Goal: Task Accomplishment & Management: Use online tool/utility

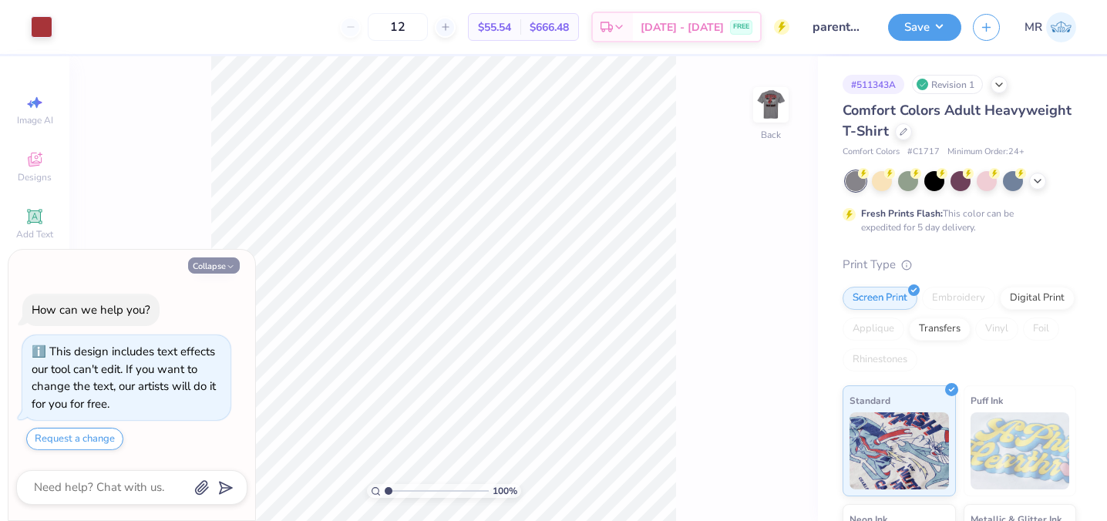
click at [223, 261] on button "Collapse" at bounding box center [214, 265] width 52 height 16
type textarea "x"
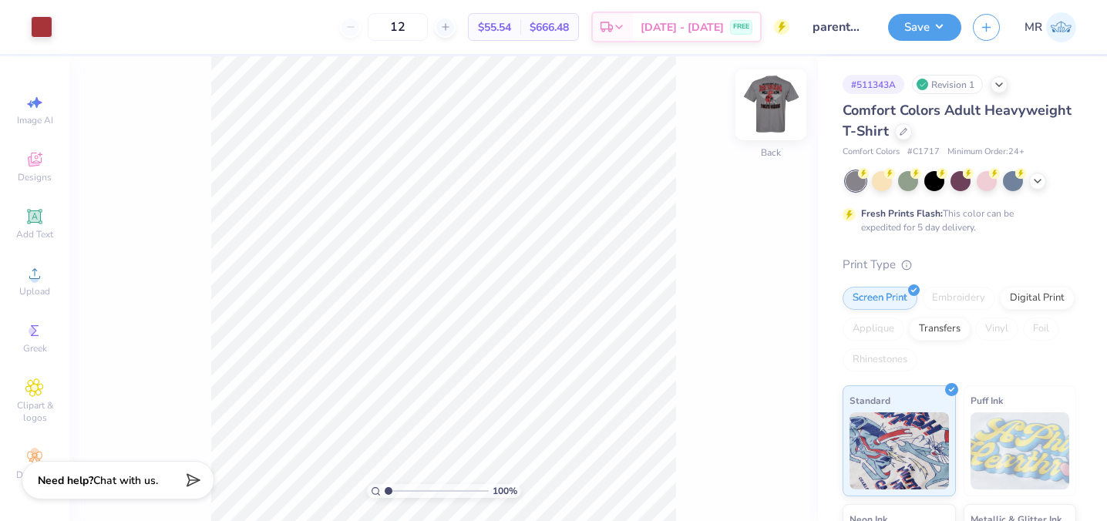
click at [778, 105] on img at bounding box center [771, 105] width 62 height 62
click at [1043, 183] on icon at bounding box center [1037, 179] width 12 height 12
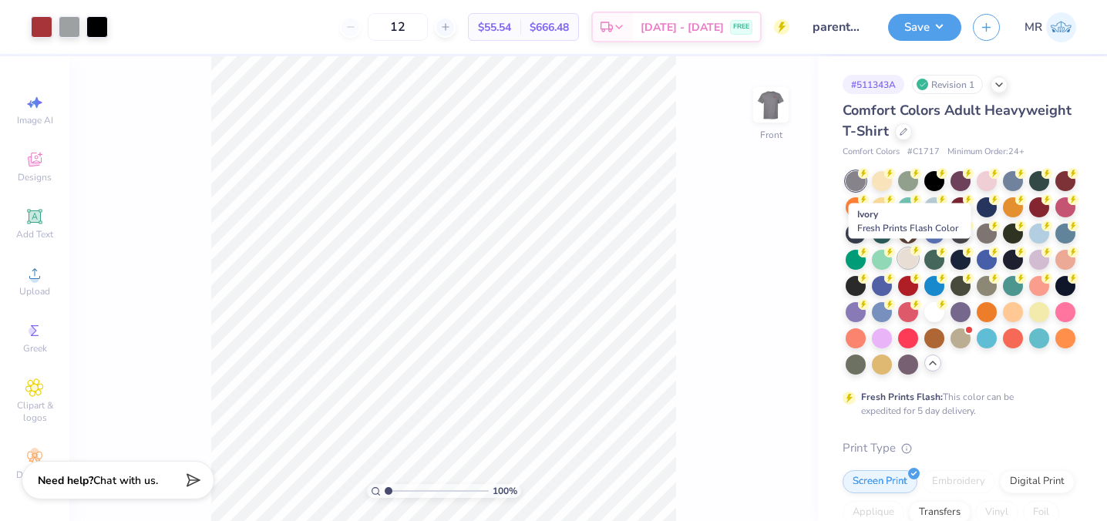
click at [907, 264] on div at bounding box center [908, 258] width 20 height 20
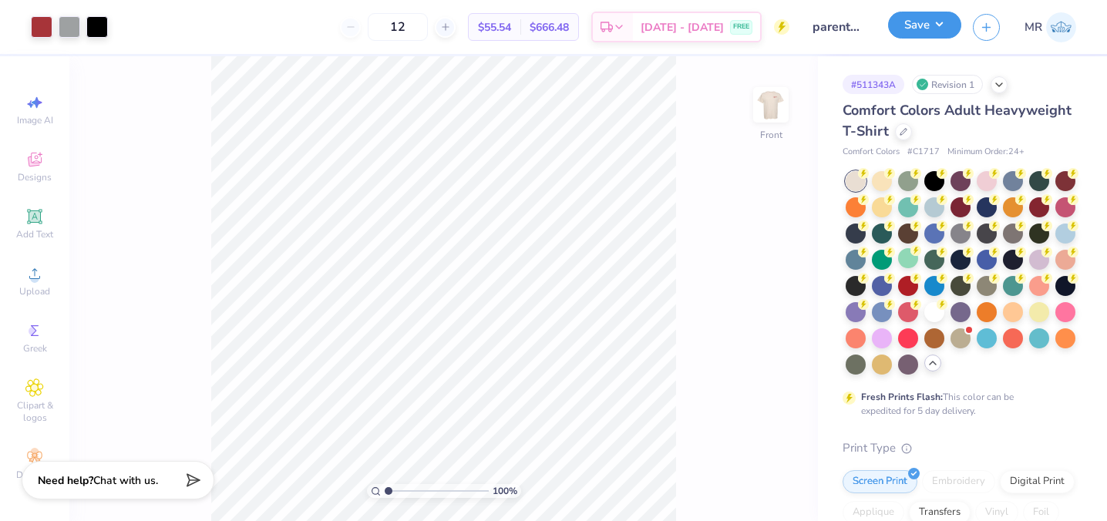
click at [923, 24] on button "Save" at bounding box center [924, 25] width 73 height 27
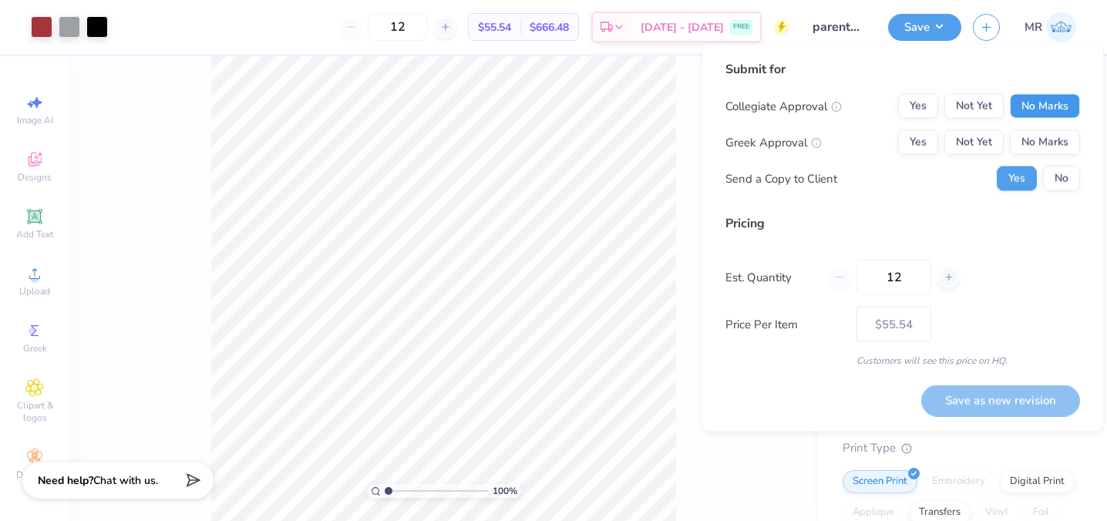
click at [1042, 103] on button "No Marks" at bounding box center [1045, 106] width 70 height 25
click at [914, 141] on button "Yes" at bounding box center [918, 142] width 40 height 25
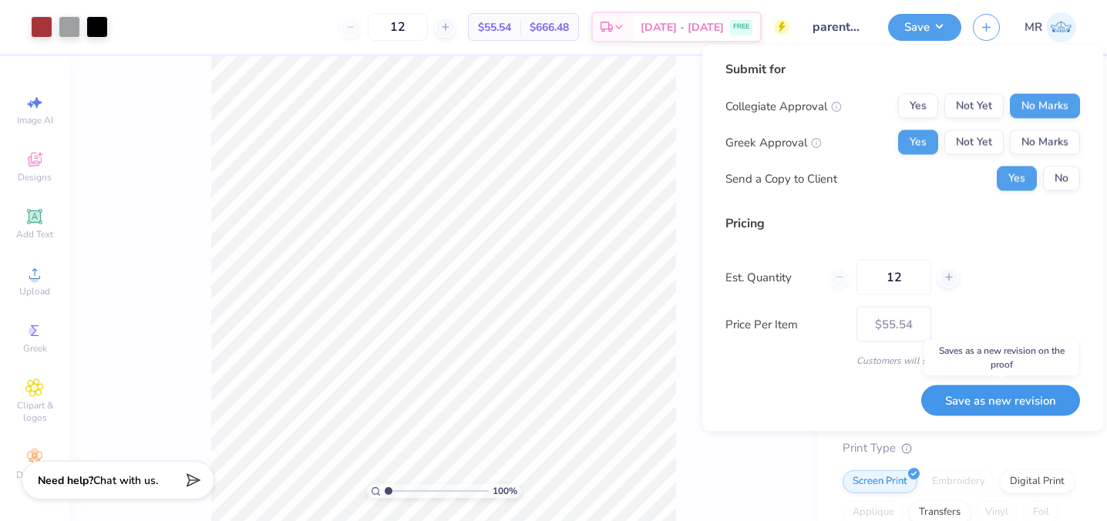
click at [987, 395] on button "Save as new revision" at bounding box center [1000, 401] width 159 height 32
type input "$55.54"
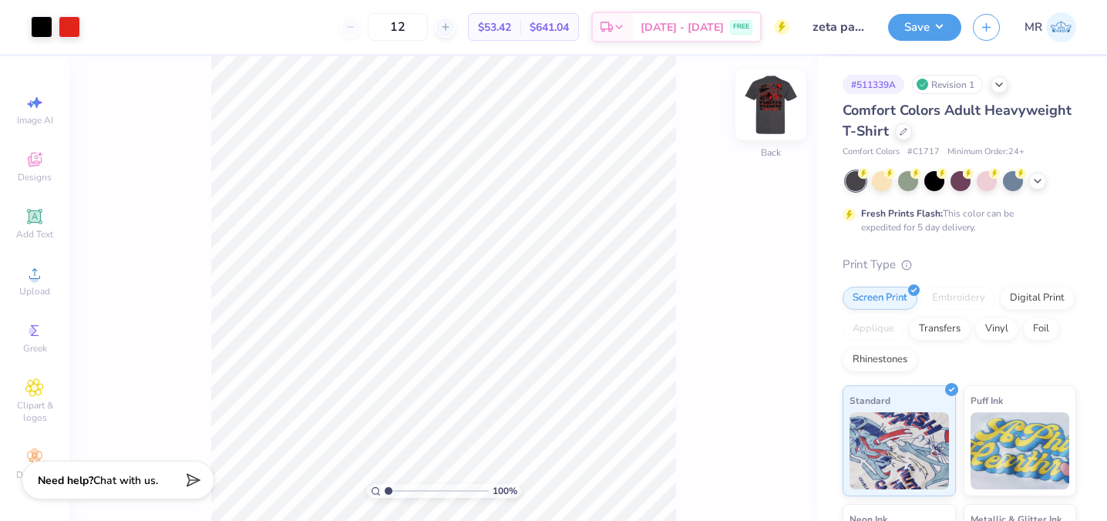
click at [775, 109] on img at bounding box center [771, 105] width 62 height 62
click at [1040, 181] on icon at bounding box center [1037, 179] width 12 height 12
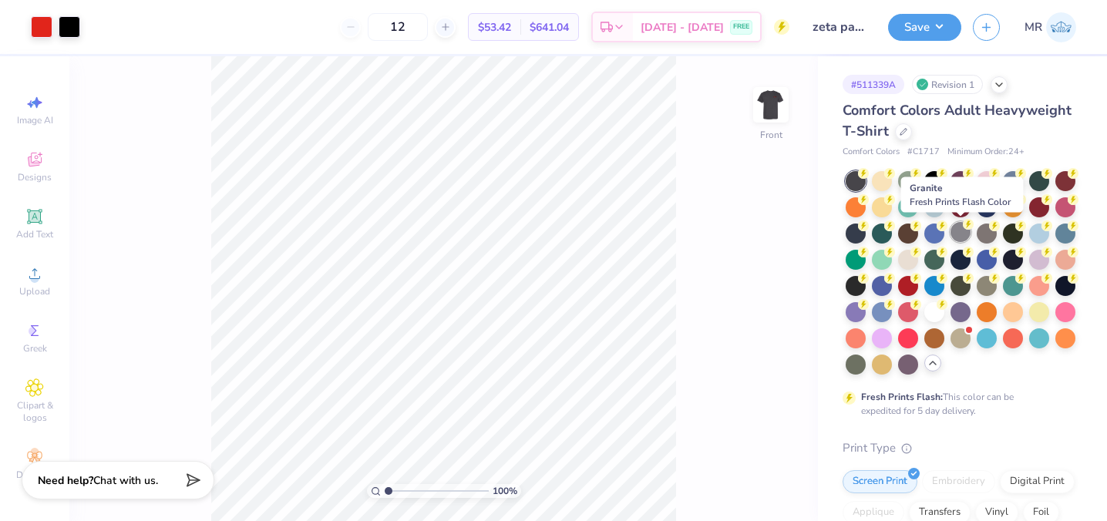
click at [959, 238] on div at bounding box center [960, 232] width 20 height 20
click at [984, 230] on div at bounding box center [986, 232] width 20 height 20
click at [959, 223] on div at bounding box center [960, 232] width 20 height 20
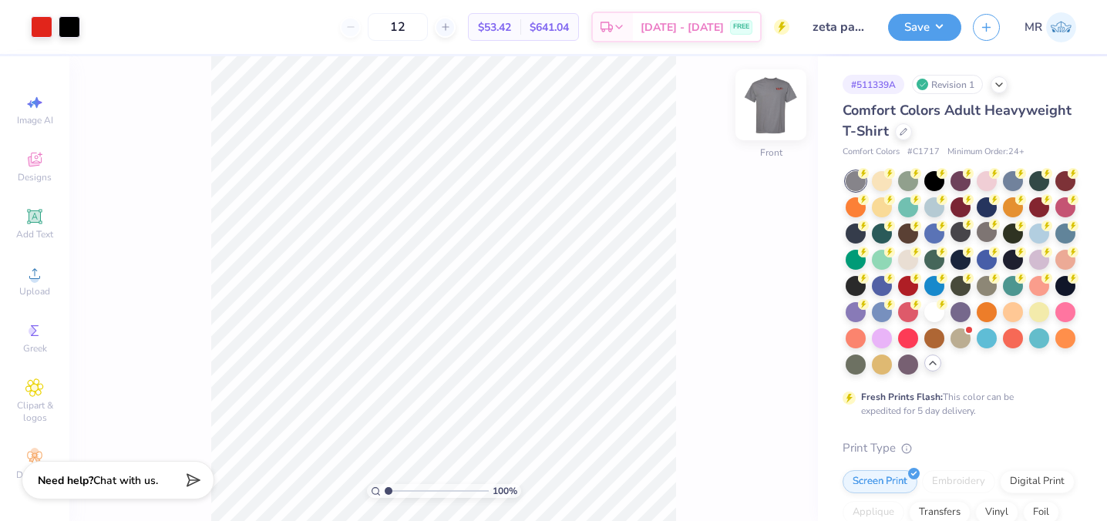
click at [765, 106] on img at bounding box center [771, 105] width 62 height 62
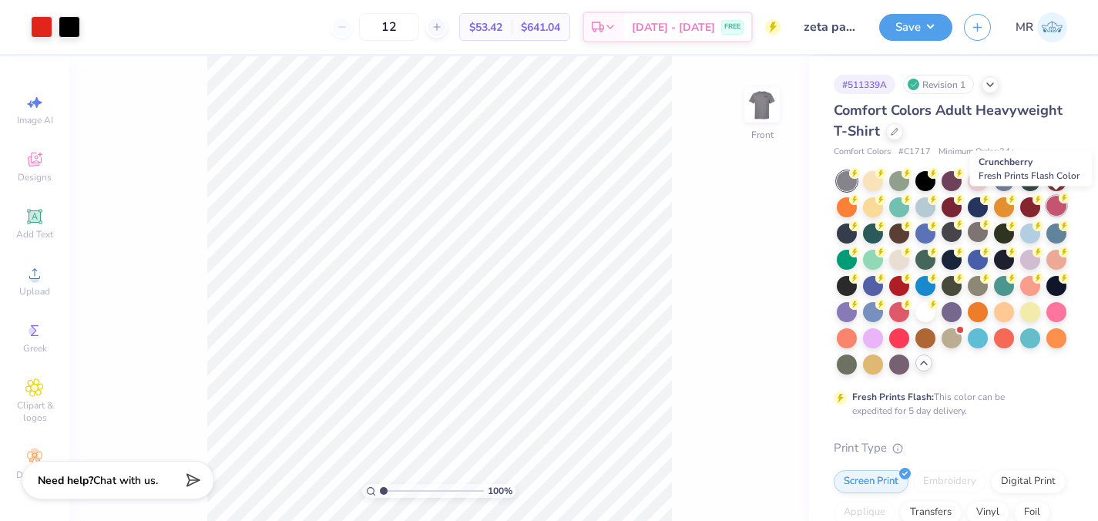
click at [1064, 207] on div at bounding box center [1057, 206] width 20 height 20
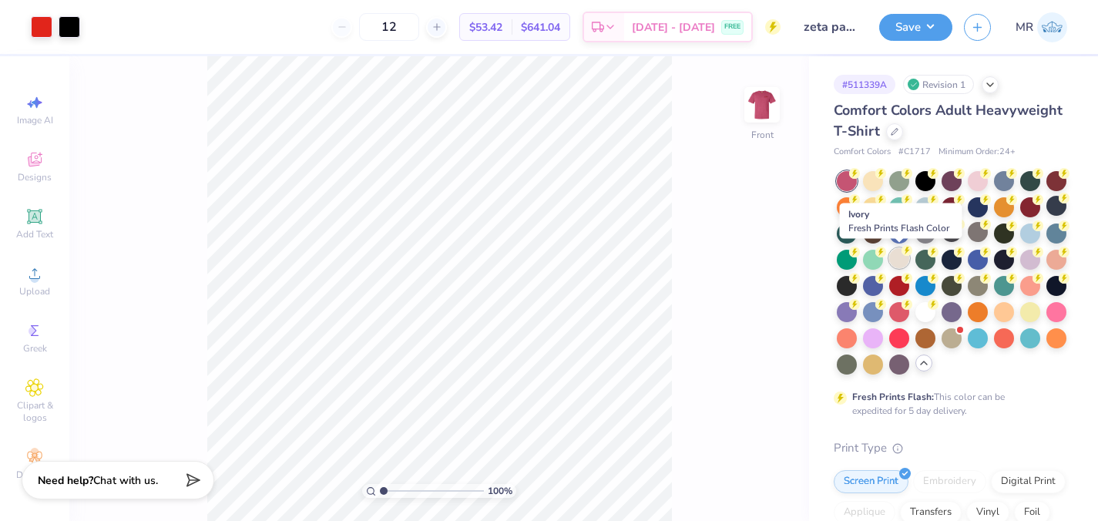
click at [893, 260] on div at bounding box center [899, 258] width 20 height 20
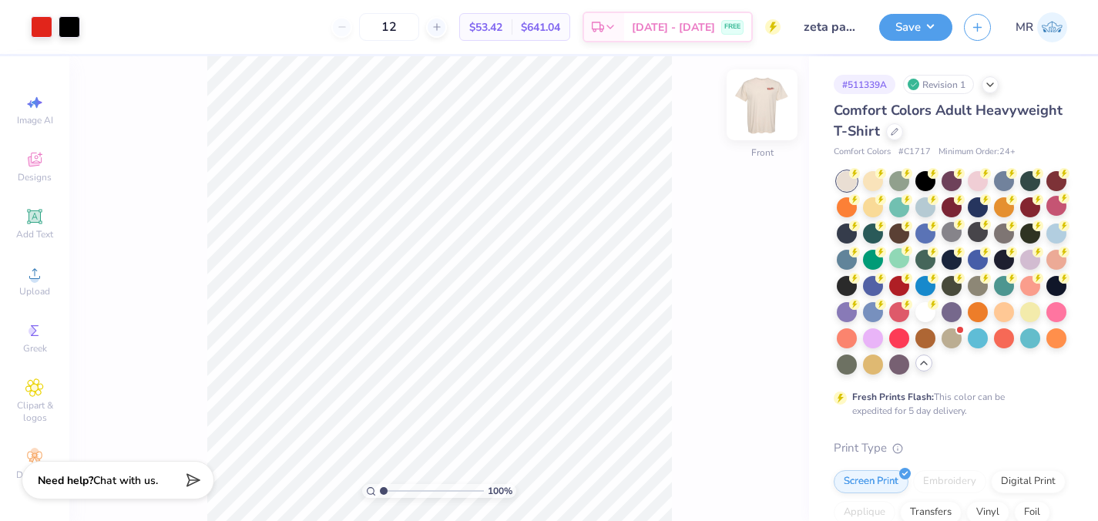
click at [759, 99] on img at bounding box center [762, 105] width 62 height 62
click at [767, 98] on img at bounding box center [762, 105] width 62 height 62
click at [935, 15] on button "Save" at bounding box center [915, 25] width 73 height 27
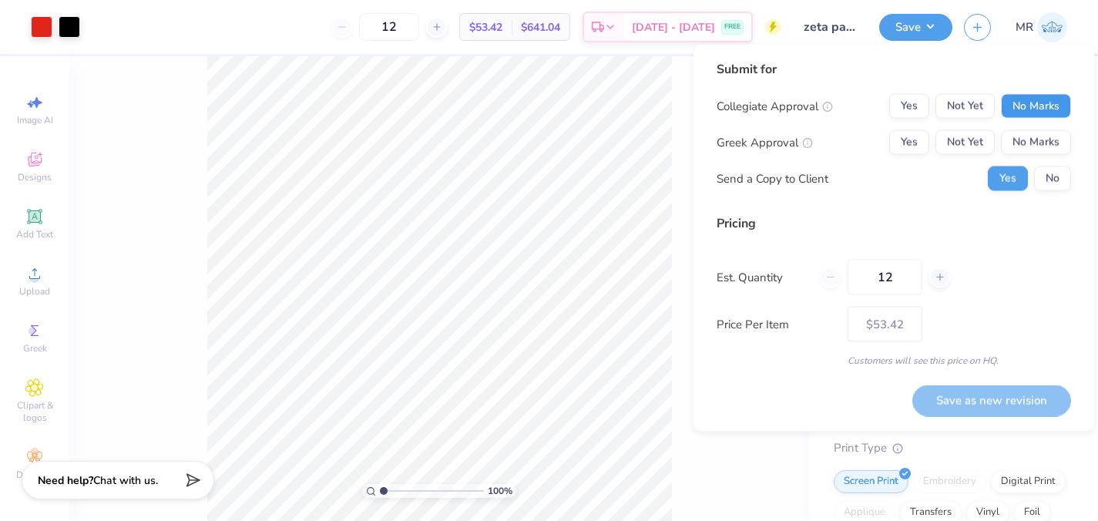
click at [1040, 110] on button "No Marks" at bounding box center [1036, 106] width 70 height 25
click at [901, 139] on button "Yes" at bounding box center [909, 142] width 40 height 25
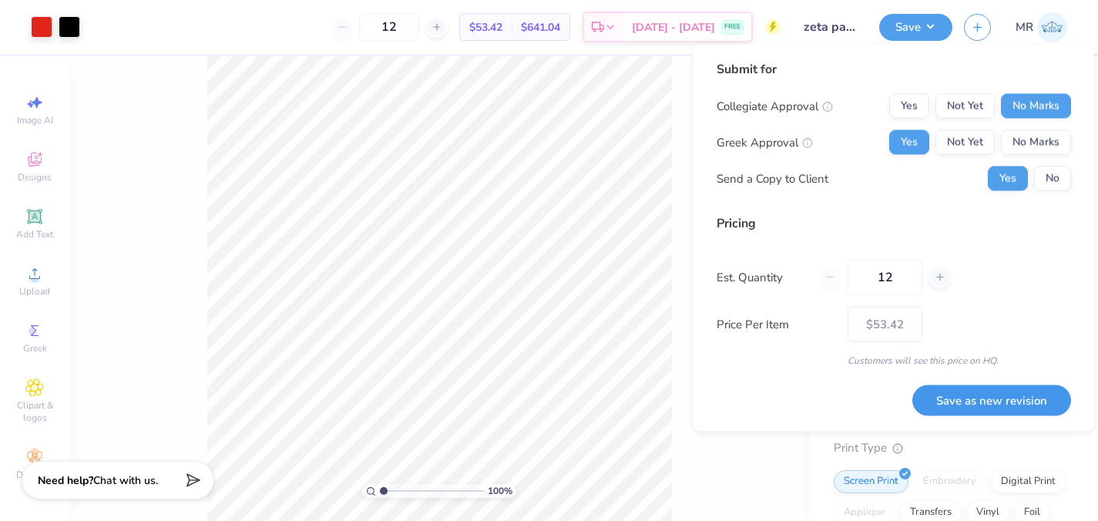
click at [963, 402] on button "Save as new revision" at bounding box center [991, 401] width 159 height 32
type input "$53.42"
